Goal: Task Accomplishment & Management: Manage account settings

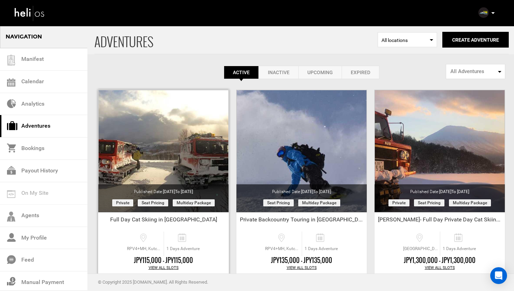
scroll to position [33, 0]
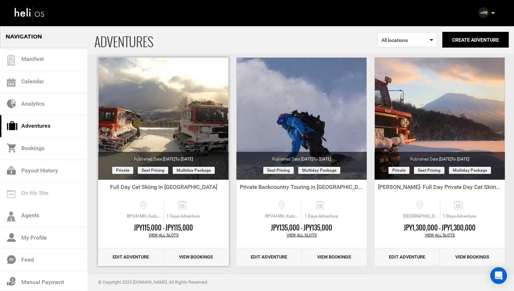
click at [129, 258] on link "Edit Adventure" at bounding box center [130, 257] width 65 height 17
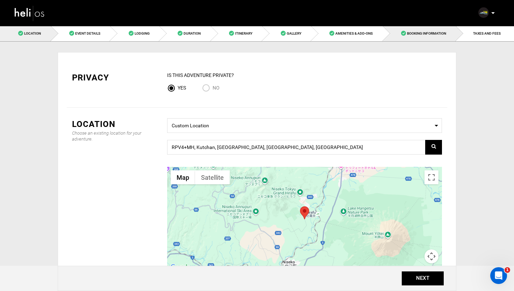
click at [431, 35] on span "Booking Information" at bounding box center [426, 33] width 39 height 4
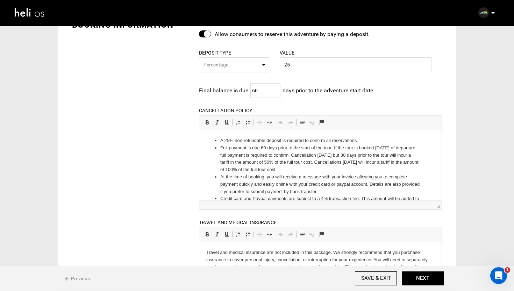
scroll to position [170, 0]
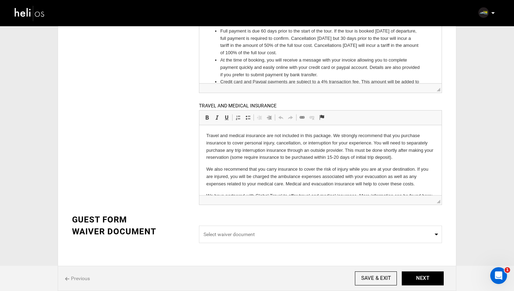
click at [35, 19] on img at bounding box center [29, 13] width 31 height 19
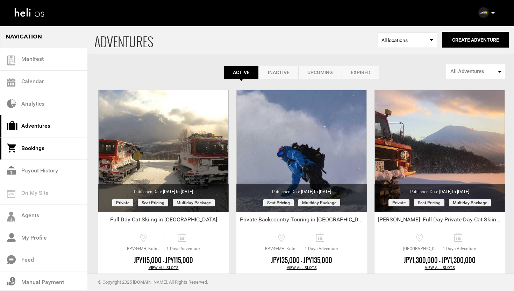
click at [41, 146] on link "Bookings" at bounding box center [43, 148] width 87 height 22
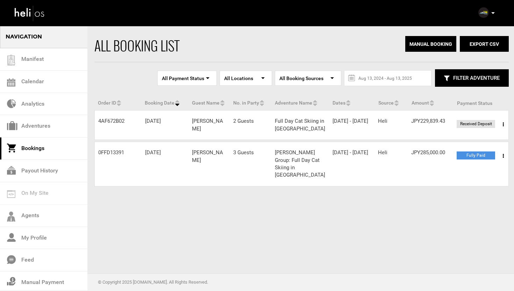
click at [504, 123] on span at bounding box center [503, 124] width 9 height 17
click at [466, 147] on link "View Details" at bounding box center [477, 145] width 69 height 17
